Goal: Find specific page/section: Find specific page/section

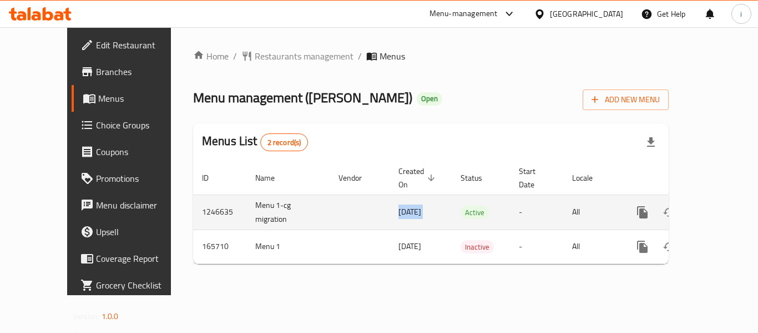
drag, startPoint x: 334, startPoint y: 201, endPoint x: 430, endPoint y: 206, distance: 96.2
click at [430, 206] on tr "1246635 Menu 1-cg migration [DATE] Active - All" at bounding box center [469, 211] width 552 height 35
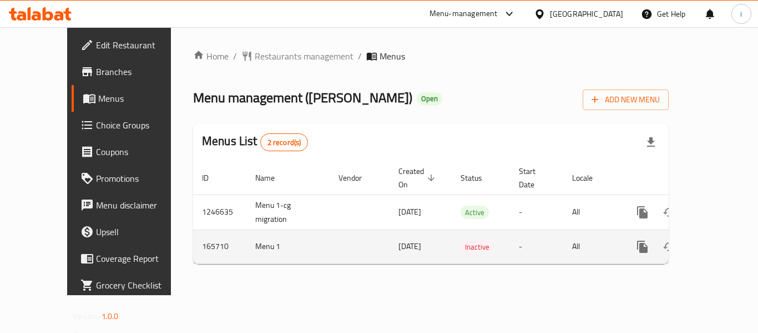
click at [398, 240] on td "[DATE]" at bounding box center [421, 246] width 62 height 34
drag, startPoint x: 394, startPoint y: 237, endPoint x: 341, endPoint y: 231, distance: 53.1
click at [341, 231] on tr "165710 Menu 1 [DATE] Inactive - All" at bounding box center [469, 246] width 552 height 34
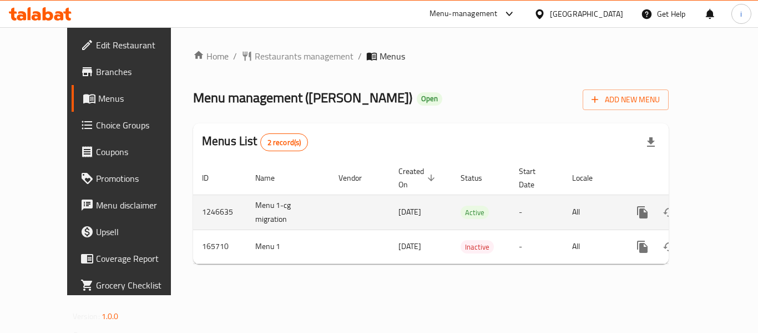
click at [330, 198] on td "enhanced table" at bounding box center [360, 211] width 60 height 35
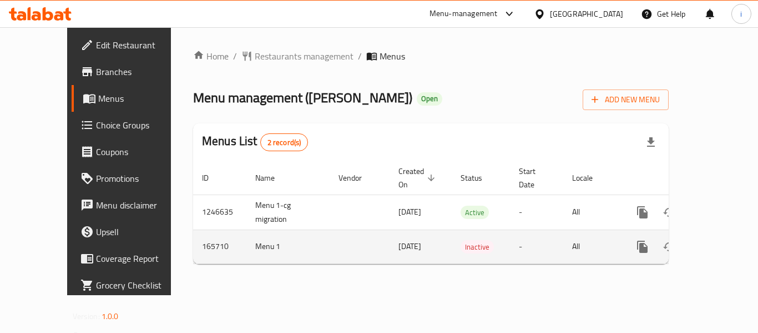
drag, startPoint x: 350, startPoint y: 199, endPoint x: 401, endPoint y: 243, distance: 67.4
click at [401, 204] on td "[DATE]" at bounding box center [421, 211] width 62 height 35
click at [402, 246] on td "[DATE]" at bounding box center [421, 246] width 62 height 34
drag, startPoint x: 403, startPoint y: 240, endPoint x: 342, endPoint y: 238, distance: 61.1
click at [342, 238] on tr "165710 Menu 1 [DATE] Inactive - All" at bounding box center [469, 246] width 552 height 34
